Goal: Check status: Check status

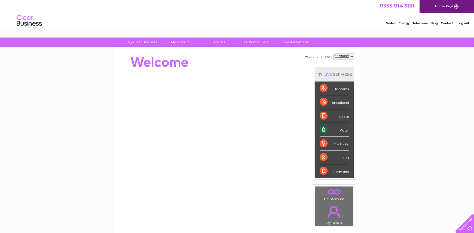
click at [334, 145] on div "Electricity" at bounding box center [334, 144] width 29 height 14
click at [323, 144] on div "Electricity" at bounding box center [334, 144] width 29 height 14
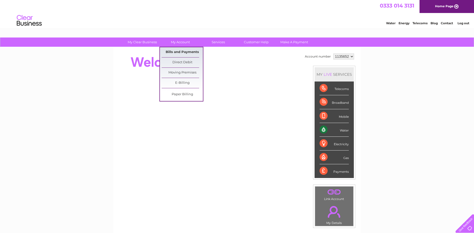
click at [182, 50] on link "Bills and Payments" at bounding box center [182, 52] width 41 height 10
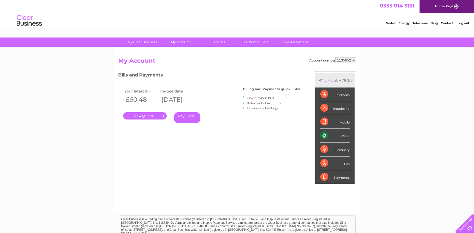
click at [259, 98] on link "View previous bills" at bounding box center [261, 98] width 28 height 4
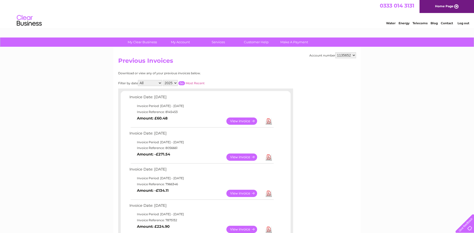
click at [242, 155] on link "View" at bounding box center [245, 157] width 37 height 7
click at [243, 191] on link "View" at bounding box center [245, 193] width 37 height 7
